Goal: Find specific page/section: Find specific page/section

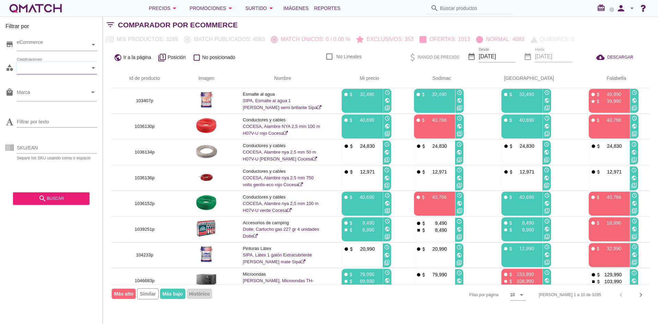
click at [57, 234] on div "Filtrar por store eCommerce category Clasificaciones local_mall Marca arrow_dro…" at bounding box center [51, 170] width 103 height 308
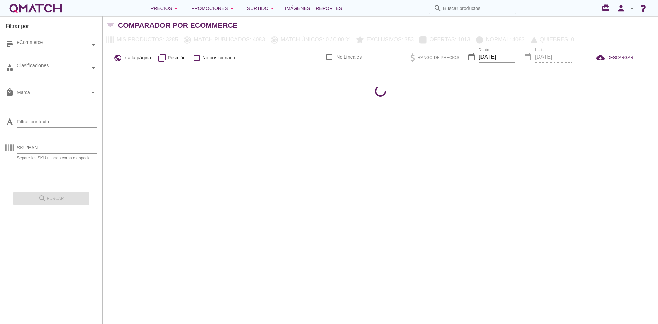
checkbox input "false"
click at [72, 70] on div "Clasificaciones" at bounding box center [53, 67] width 73 height 7
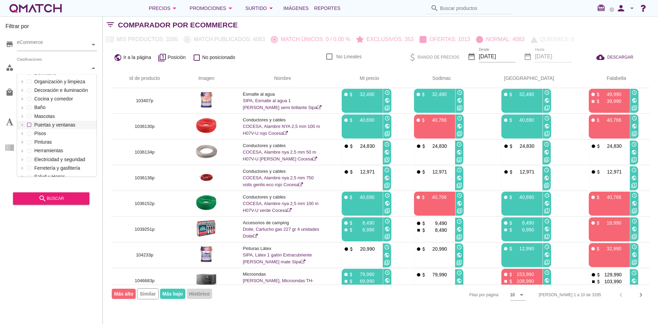
scroll to position [39, 0]
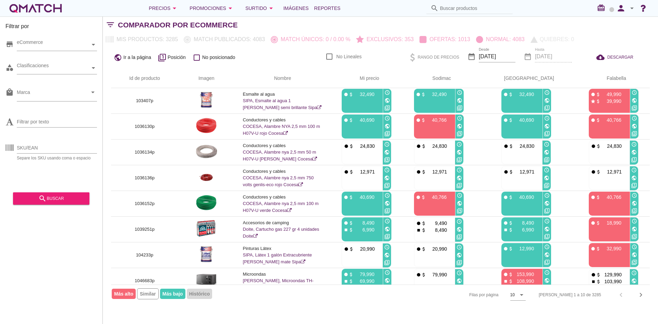
click at [41, 226] on div "Filtrar por store eCommerce category Clasificaciones local_mall Marca arrow_dro…" at bounding box center [51, 170] width 103 height 308
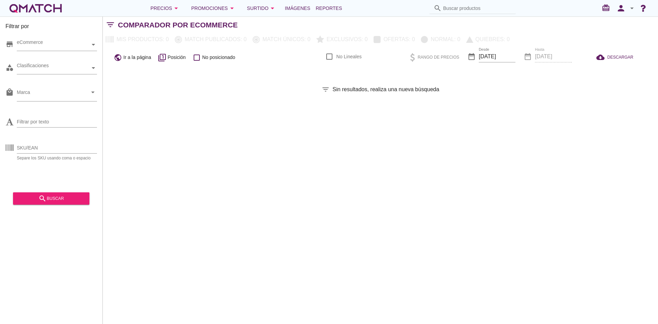
checkbox input "false"
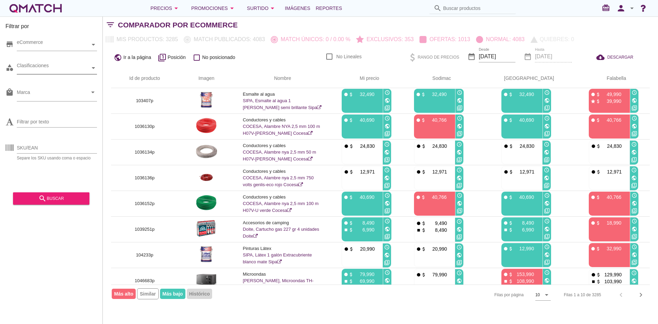
click at [64, 73] on div "Clasificaciones" at bounding box center [53, 68] width 73 height 12
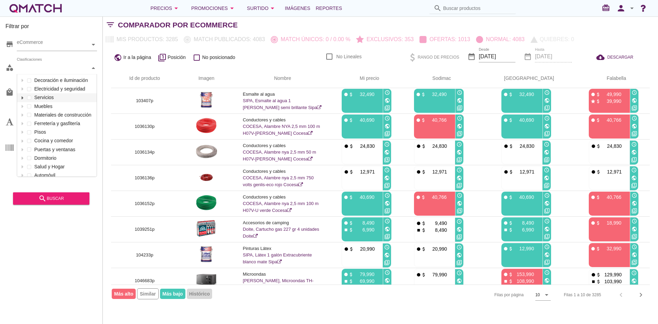
click at [22, 96] on icon at bounding box center [22, 97] width 3 height 3
click at [27, 108] on div at bounding box center [29, 106] width 7 height 9
click at [56, 134] on label "Baño" at bounding box center [70, 132] width 49 height 9
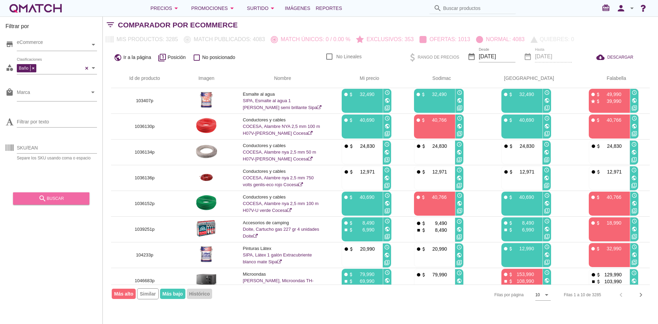
click at [57, 195] on div "search buscar" at bounding box center [51, 198] width 65 height 8
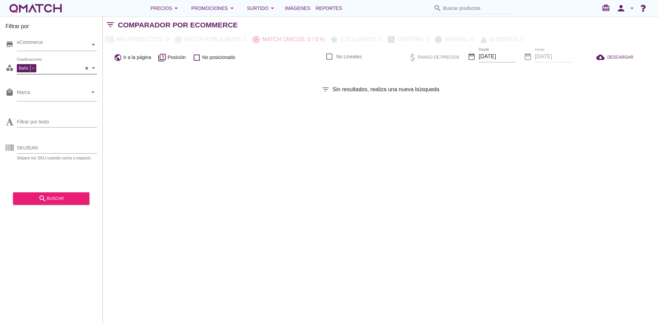
click at [34, 67] on div "Baño" at bounding box center [27, 68] width 20 height 8
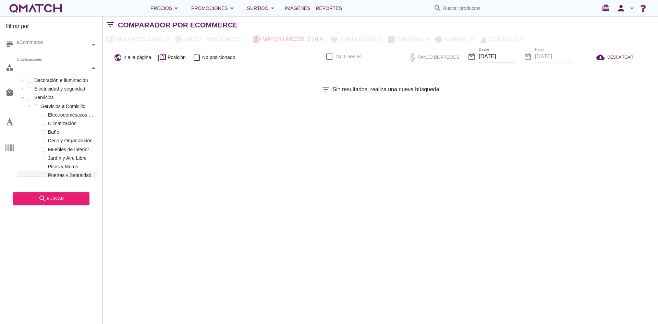
scroll to position [102, 80]
click at [37, 74] on div "Clasificaciones Decoración e iluminación Electricidad y seguridad Servicios Ser…" at bounding box center [57, 68] width 80 height 12
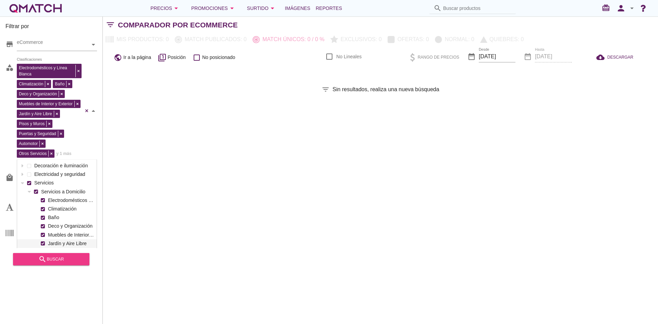
click at [50, 263] on div "search buscar" at bounding box center [51, 259] width 65 height 8
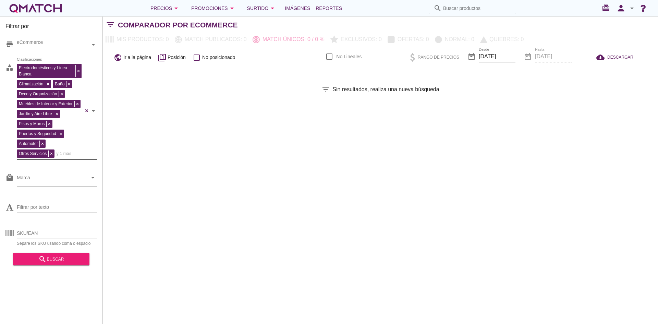
click at [125, 102] on div "Filtrar por store eCommerce category Electrodomésticos y Línea Blanca Climatiza…" at bounding box center [381, 170] width 556 height 308
click at [85, 108] on div "store eCommerce category Electrodomésticos y Línea Blanca Climatización Baño De…" at bounding box center [51, 140] width 92 height 215
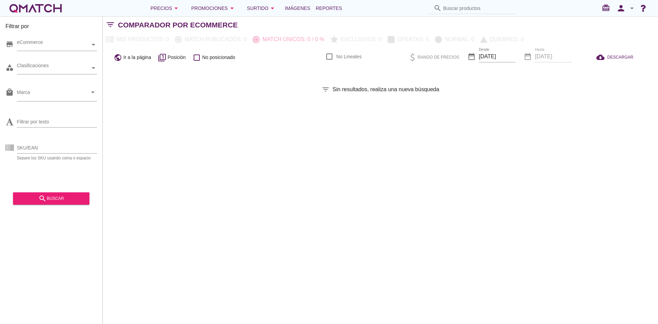
click at [139, 102] on div "Filtrar por store eCommerce category Clasificaciones local_mall Marca arrow_dro…" at bounding box center [381, 170] width 556 height 308
click at [72, 70] on div "Clasificaciones" at bounding box center [53, 67] width 73 height 7
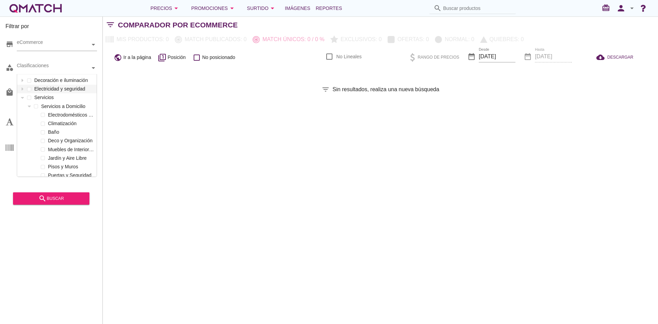
drag, startPoint x: 137, startPoint y: 216, endPoint x: 132, endPoint y: 215, distance: 4.9
click at [133, 215] on div "Filtrar por store eCommerce category Clasificaciones Decoración e iluminación E…" at bounding box center [381, 170] width 556 height 308
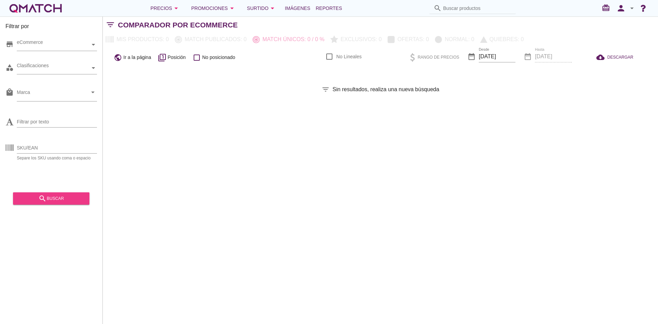
click at [63, 204] on button "search buscar" at bounding box center [51, 198] width 76 height 12
